Goal: Communication & Community: Answer question/provide support

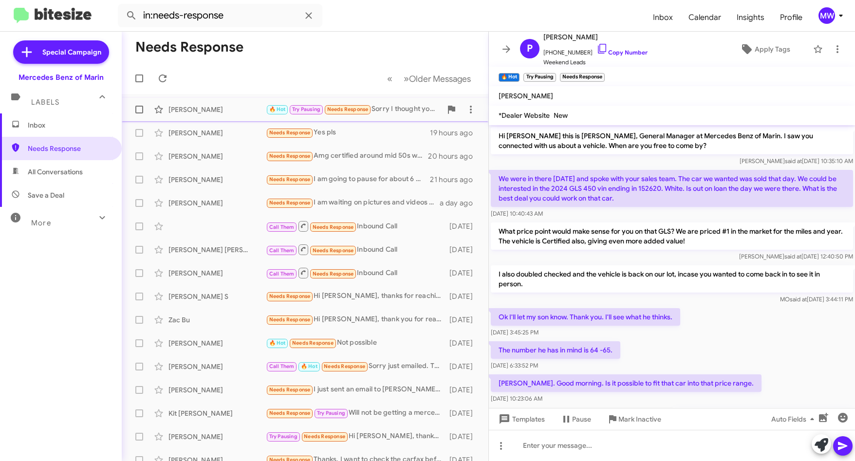
scroll to position [1282, 0]
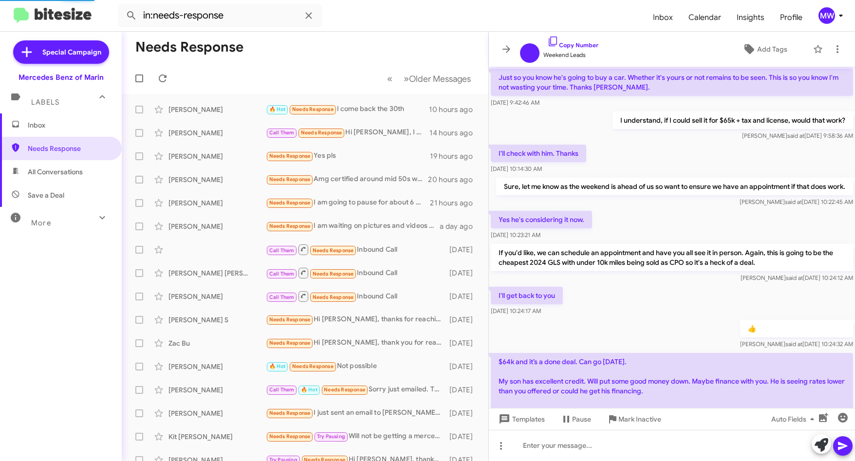
scroll to position [477, 0]
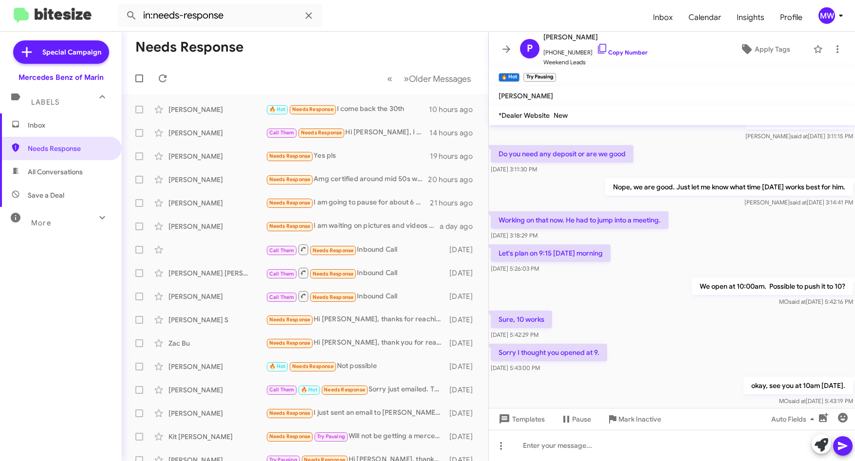
click at [59, 124] on span "Inbox" at bounding box center [69, 125] width 83 height 10
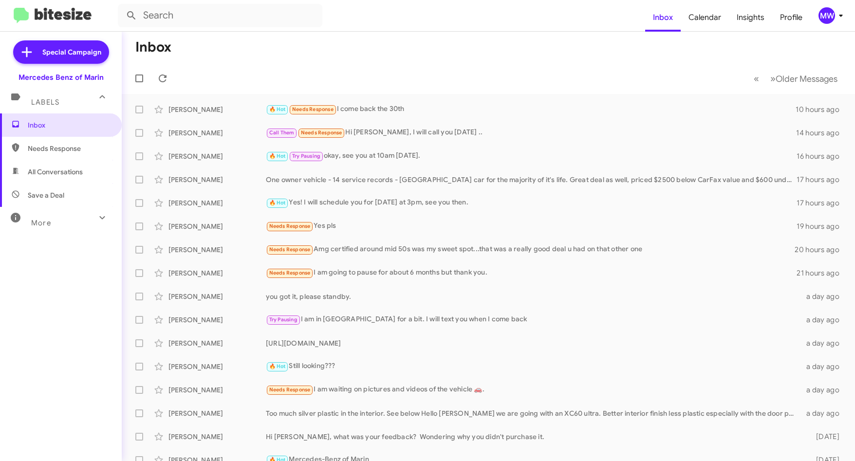
click at [64, 145] on span "Needs Response" at bounding box center [69, 149] width 83 height 10
type input "in:needs-response"
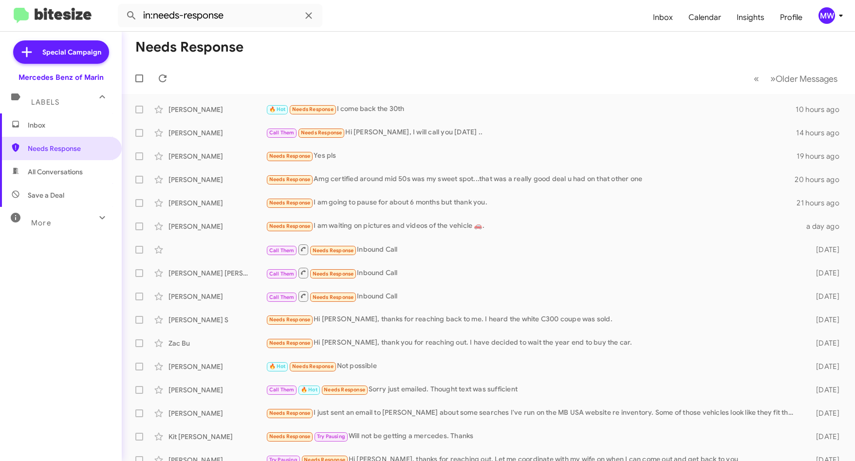
click at [33, 126] on span "Inbox" at bounding box center [69, 125] width 83 height 10
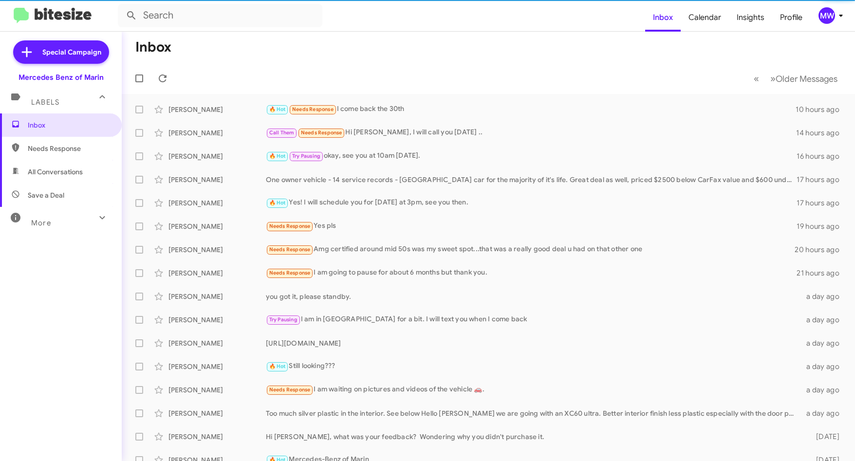
click at [39, 144] on span "Needs Response" at bounding box center [69, 149] width 83 height 10
type input "in:needs-response"
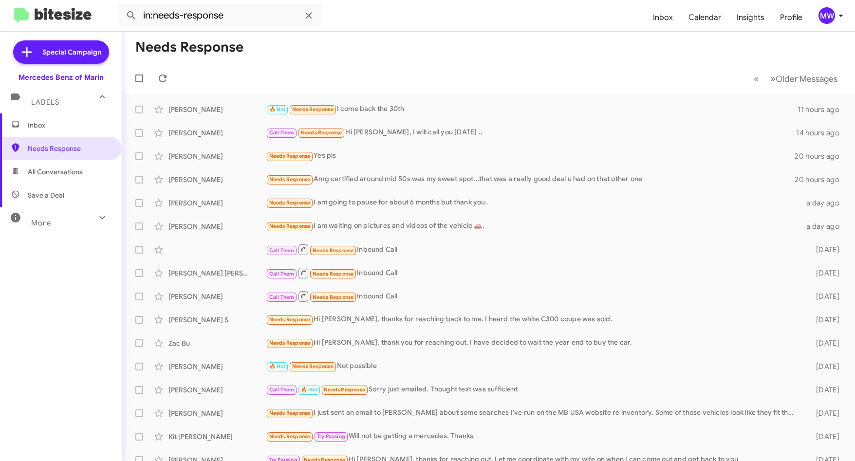
click at [54, 123] on span "Inbox" at bounding box center [69, 125] width 83 height 10
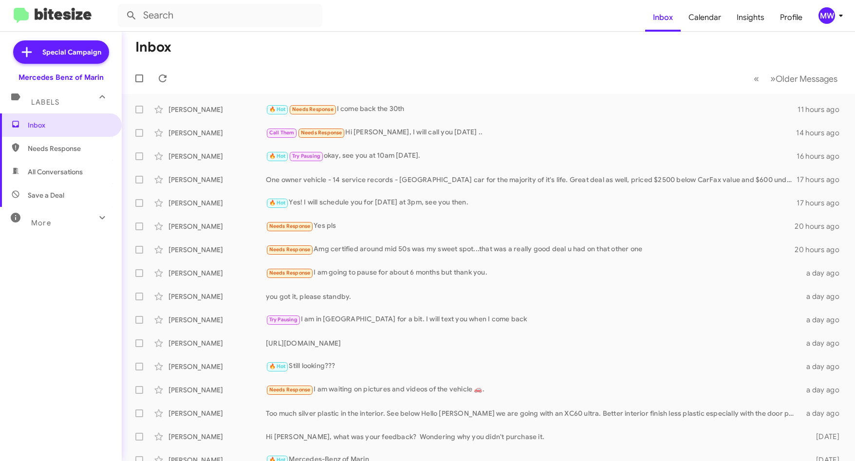
click at [55, 143] on span "Needs Response" at bounding box center [61, 148] width 122 height 23
type input "in:needs-response"
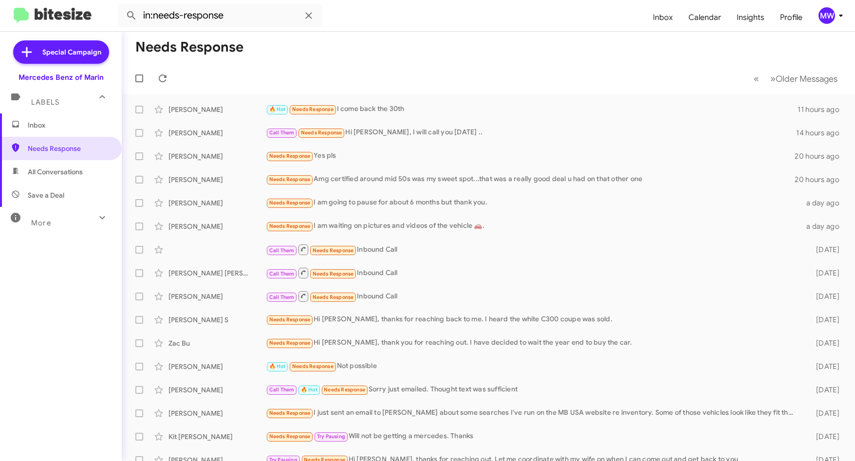
click at [67, 118] on span "Inbox" at bounding box center [61, 124] width 122 height 23
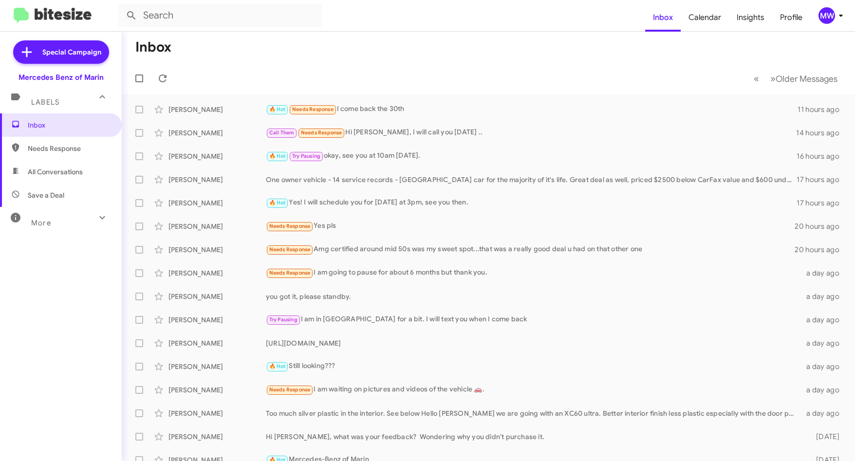
click at [63, 146] on span "Needs Response" at bounding box center [69, 149] width 83 height 10
type input "in:needs-response"
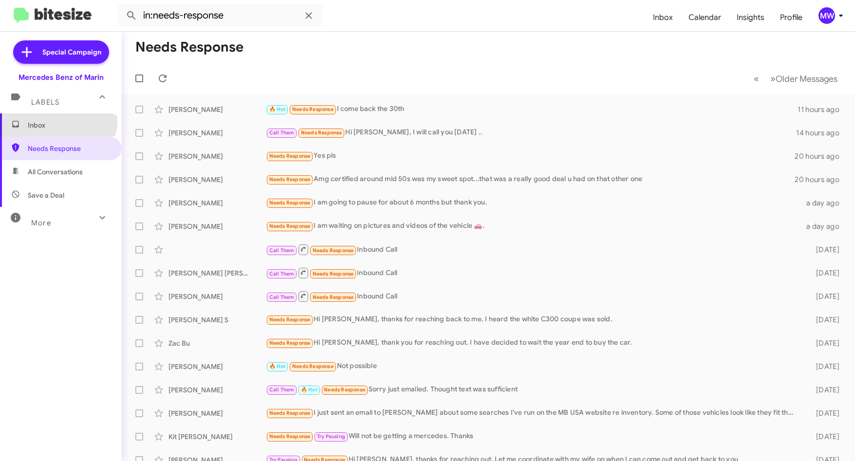
click at [57, 121] on span "Inbox" at bounding box center [69, 125] width 83 height 10
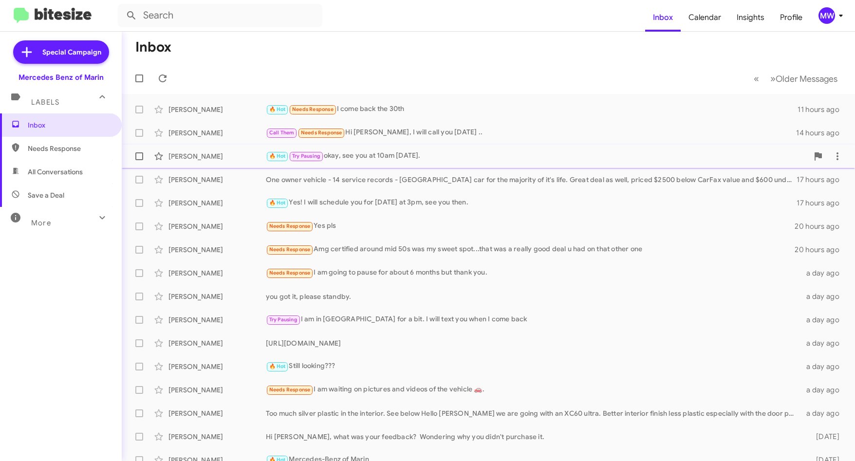
click at [378, 157] on div "🔥 Hot Try Pausing okay, see you at 10am tomorrow." at bounding box center [537, 155] width 542 height 11
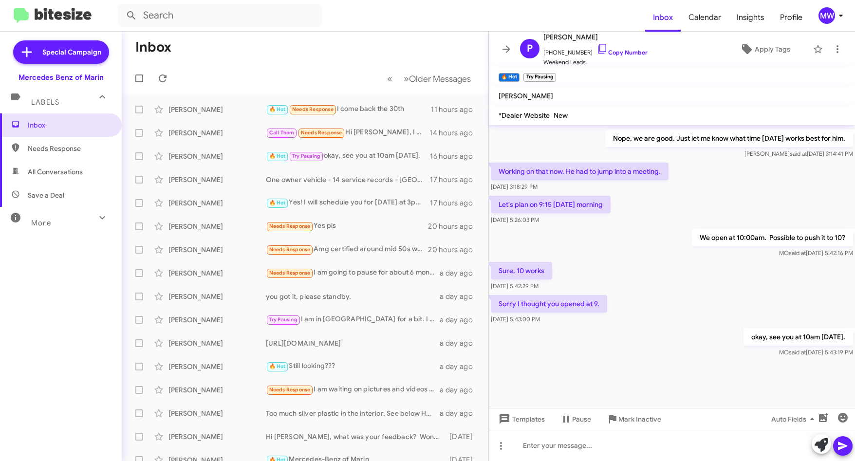
scroll to position [340, 0]
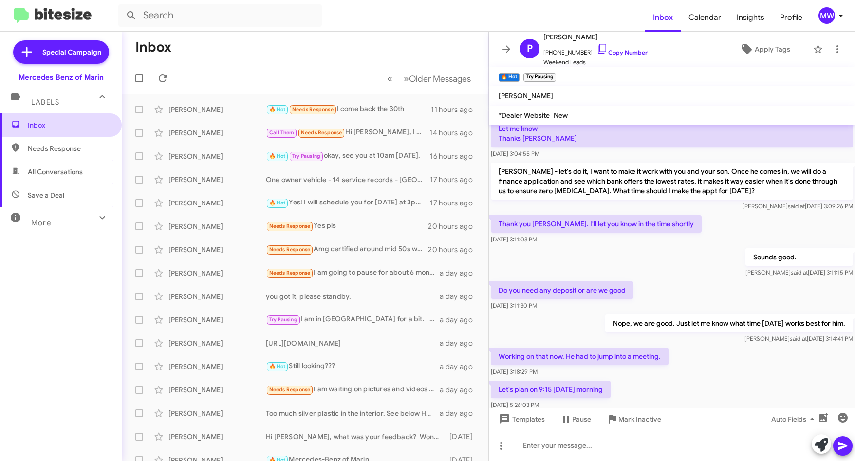
click at [47, 121] on span "Inbox" at bounding box center [69, 125] width 83 height 10
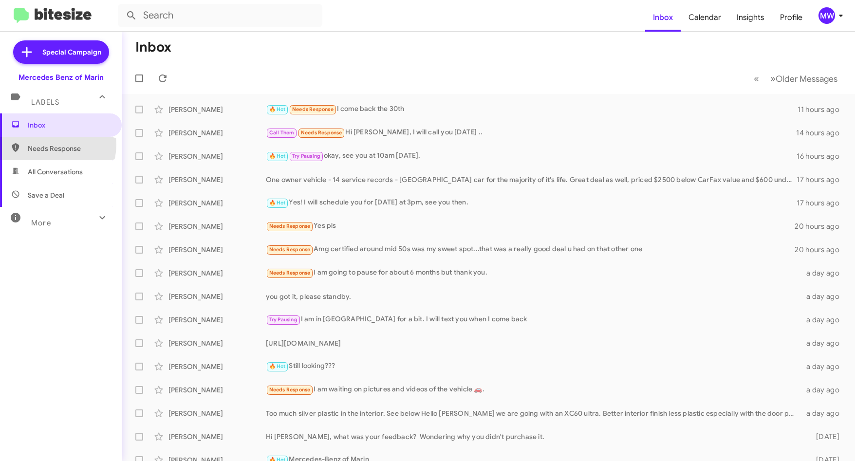
click at [51, 145] on span "Needs Response" at bounding box center [69, 149] width 83 height 10
type input "in:needs-response"
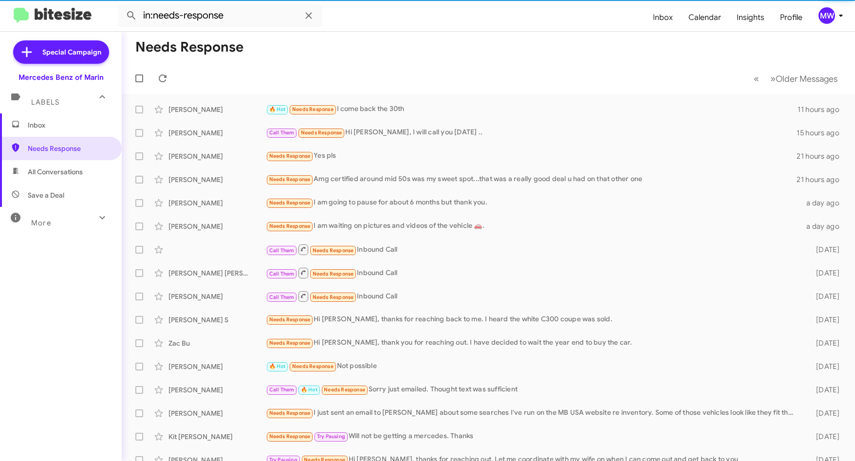
click at [53, 122] on span "Inbox" at bounding box center [69, 125] width 83 height 10
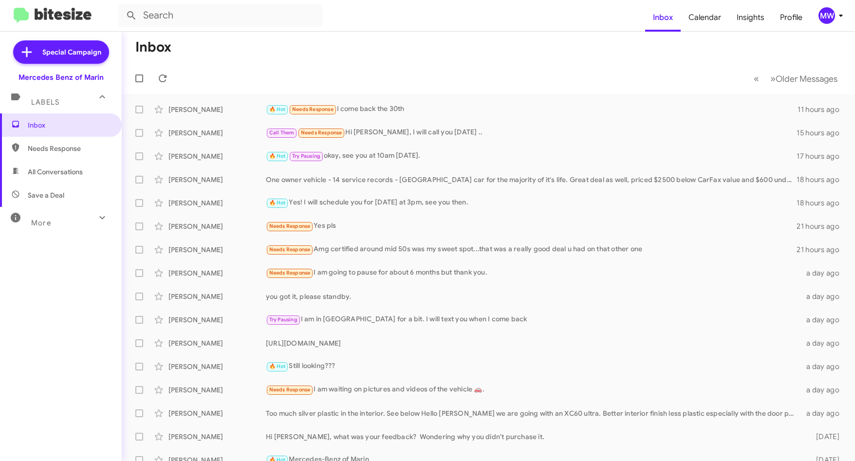
click at [48, 144] on span "Needs Response" at bounding box center [69, 149] width 83 height 10
type input "in:needs-response"
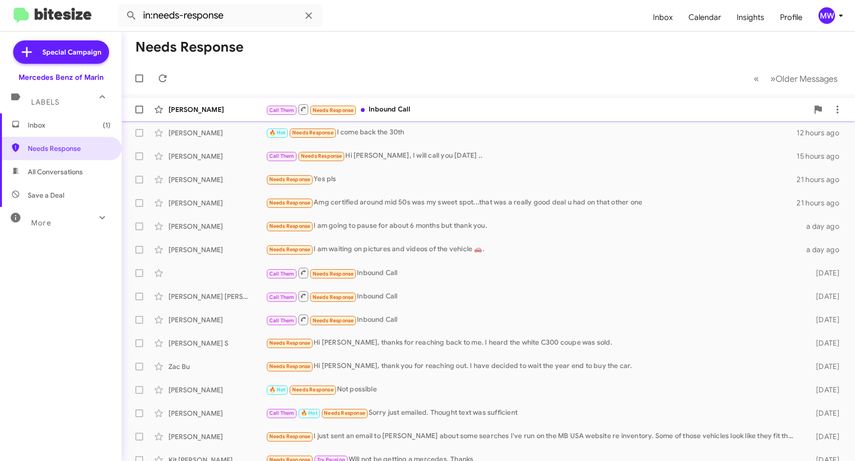
click at [430, 108] on div "Call Them Needs Response Inbound Call" at bounding box center [537, 109] width 542 height 12
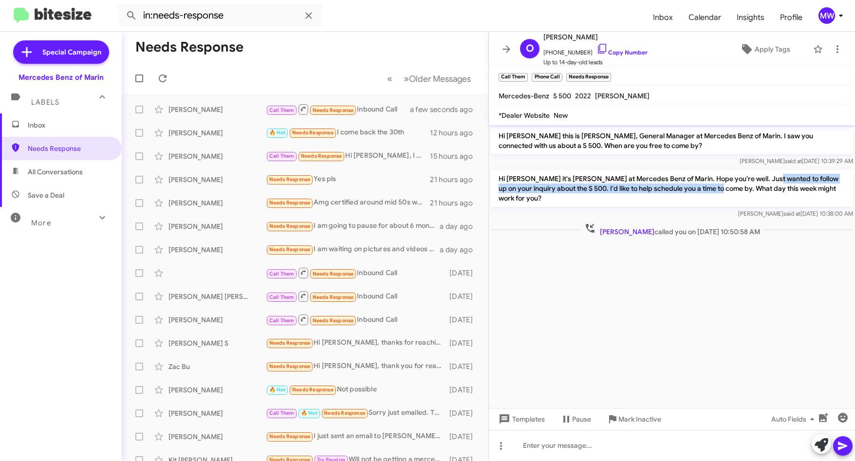
drag, startPoint x: 764, startPoint y: 182, endPoint x: 722, endPoint y: 190, distance: 43.6
click at [722, 190] on p "Hi Oleg it's Omar Ibrahimi at Mercedes Benz of Marin. Hope you're well. Just wa…" at bounding box center [672, 188] width 362 height 37
drag, startPoint x: 722, startPoint y: 190, endPoint x: 695, endPoint y: 297, distance: 109.8
click at [693, 289] on cdk-virtual-scroll-viewport "Hi Oleg this is Omar Ibrahimi, General Manager at Mercedes Benz of Marin. I saw…" at bounding box center [672, 266] width 366 height 283
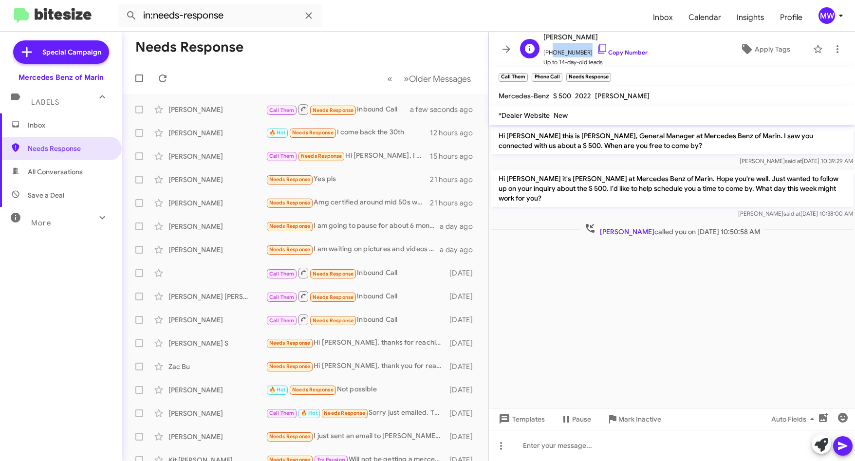
drag, startPoint x: 548, startPoint y: 53, endPoint x: 582, endPoint y: 55, distance: 33.7
click at [582, 55] on span "+18188532002 Copy Number" at bounding box center [595, 50] width 104 height 15
copy span "8188532002"
click at [76, 146] on span "Needs Response" at bounding box center [69, 149] width 83 height 10
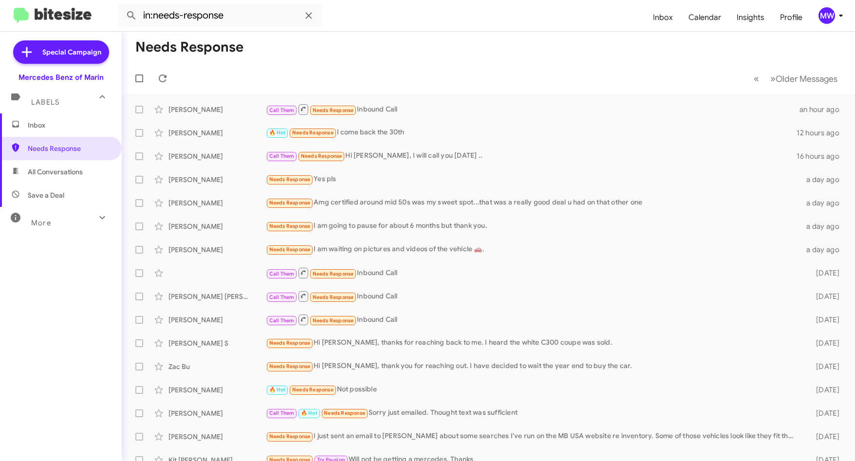
click at [60, 130] on span "Inbox" at bounding box center [61, 124] width 122 height 23
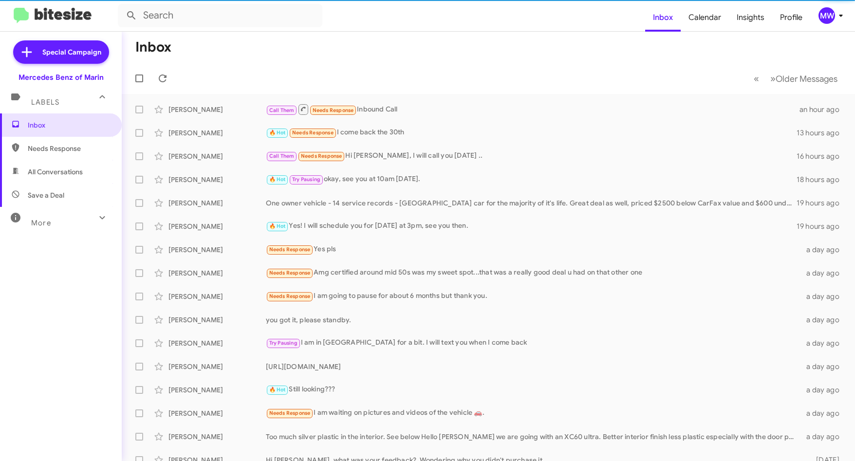
click at [68, 149] on span "Needs Response" at bounding box center [69, 149] width 83 height 10
type input "in:needs-response"
